Goal: Information Seeking & Learning: Find specific fact

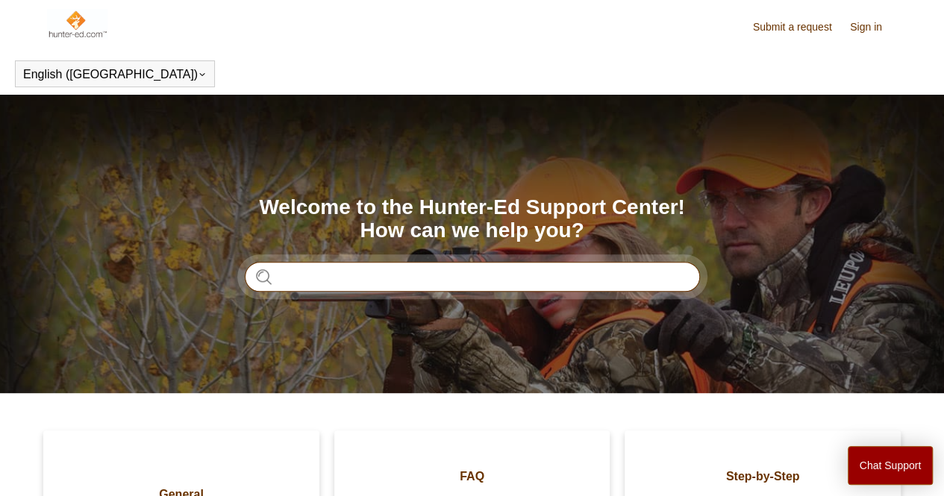
click at [335, 284] on input "Search" at bounding box center [472, 277] width 455 height 30
type input "*"
type input "**********"
